Goal: Task Accomplishment & Management: Complete application form

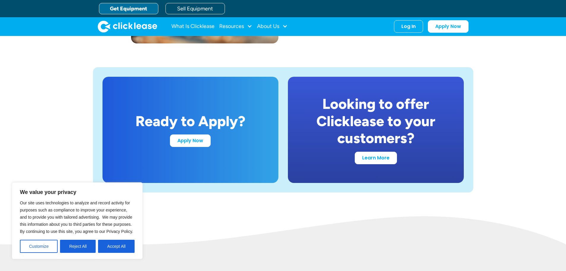
scroll to position [1099, 0]
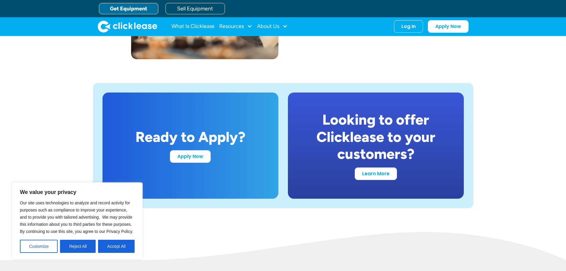
click at [29, 247] on button "Customize" at bounding box center [39, 245] width 38 height 13
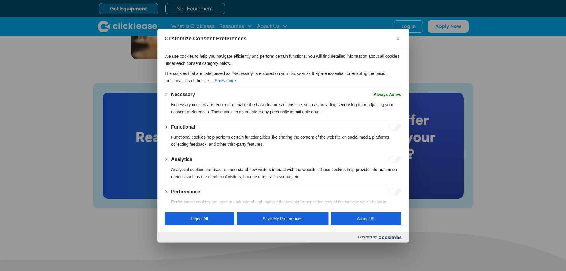
drag, startPoint x: 61, startPoint y: 174, endPoint x: 68, endPoint y: 179, distance: 8.8
click at [61, 175] on div at bounding box center [283, 135] width 566 height 271
click at [400, 37] on button "Close" at bounding box center [397, 38] width 7 height 7
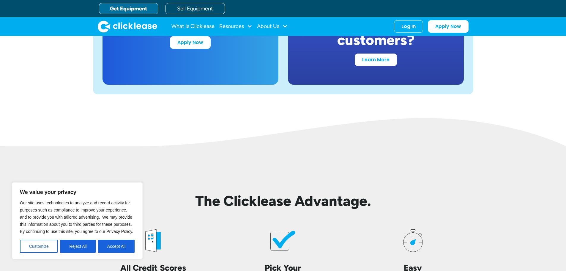
scroll to position [1095, 0]
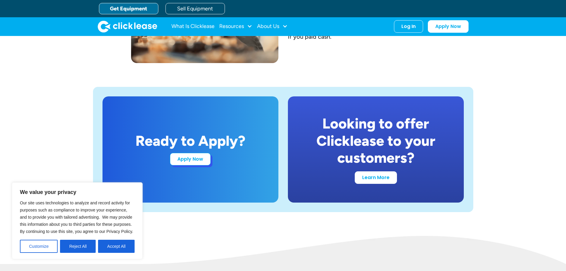
click at [195, 158] on link "Apply Now" at bounding box center [190, 159] width 41 height 12
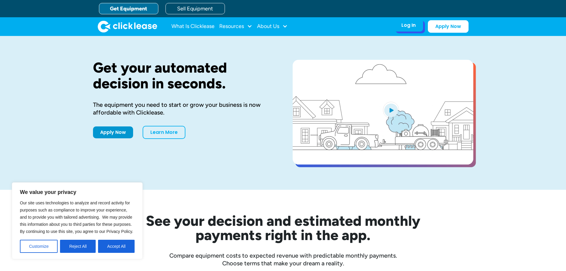
click at [415, 28] on div "Log In" at bounding box center [408, 25] width 14 height 6
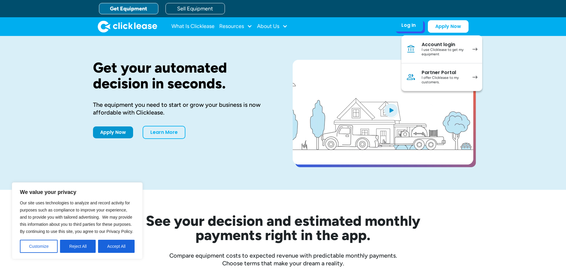
click at [446, 81] on div "I offer Clicklease to my customers." at bounding box center [444, 79] width 45 height 9
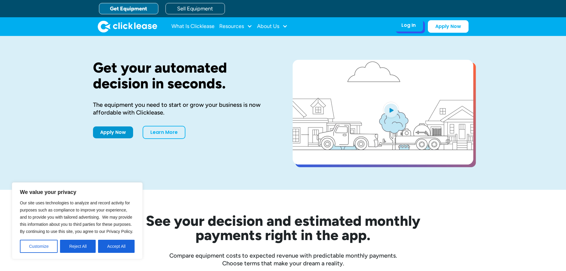
click at [408, 21] on div "Log In Account login I use Clicklease to get my equipment Partner Portal I offe…" at bounding box center [408, 25] width 29 height 12
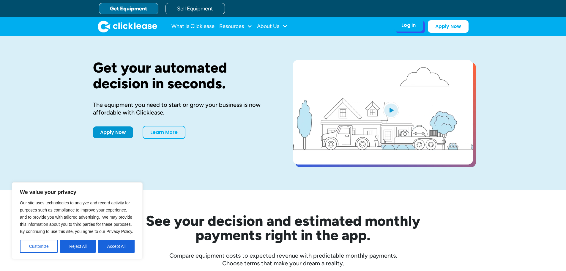
click at [415, 20] on div "Log In Account login I use Clicklease to get my equipment Partner Portal I offe…" at bounding box center [408, 25] width 29 height 12
